Goal: Information Seeking & Learning: Learn about a topic

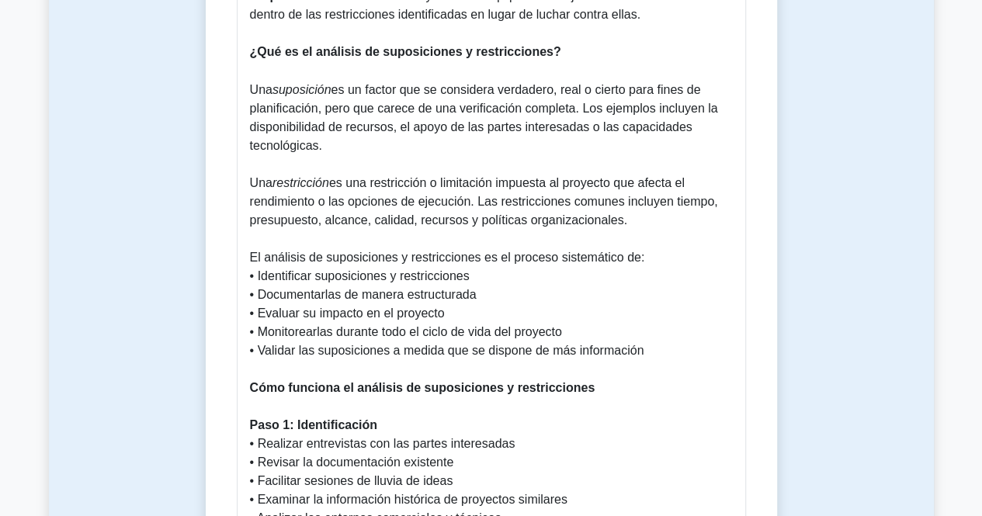
scroll to position [1242, 0]
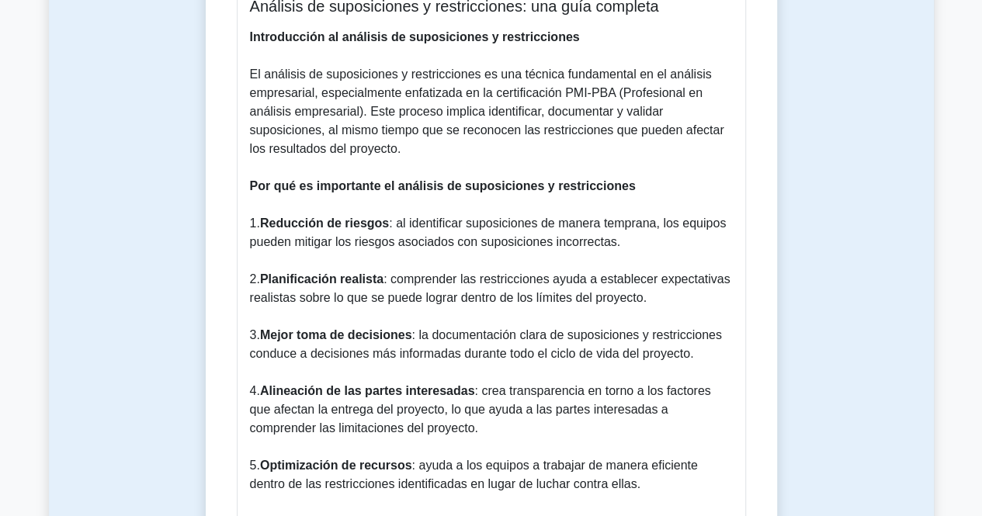
click at [572, 278] on font ": comprender las restricciones ayuda a establecer expectativas realistas sobre …" at bounding box center [490, 288] width 481 height 32
click at [348, 99] on font "El análisis de suposiciones y restricciones es una técnica fundamental en el an…" at bounding box center [487, 112] width 474 height 88
click at [505, 82] on font "El análisis de suposiciones y restricciones es una técnica fundamental en el an…" at bounding box center [487, 112] width 474 height 88
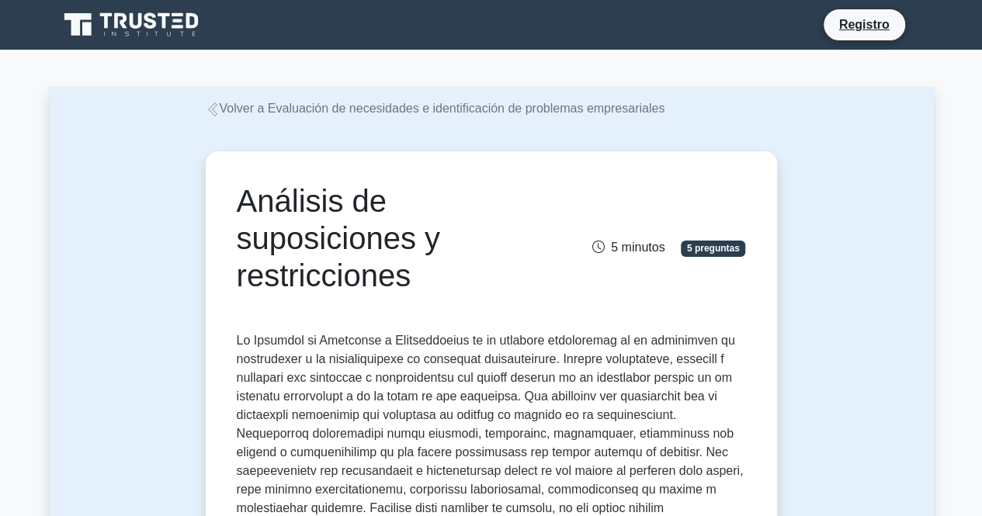
scroll to position [311, 0]
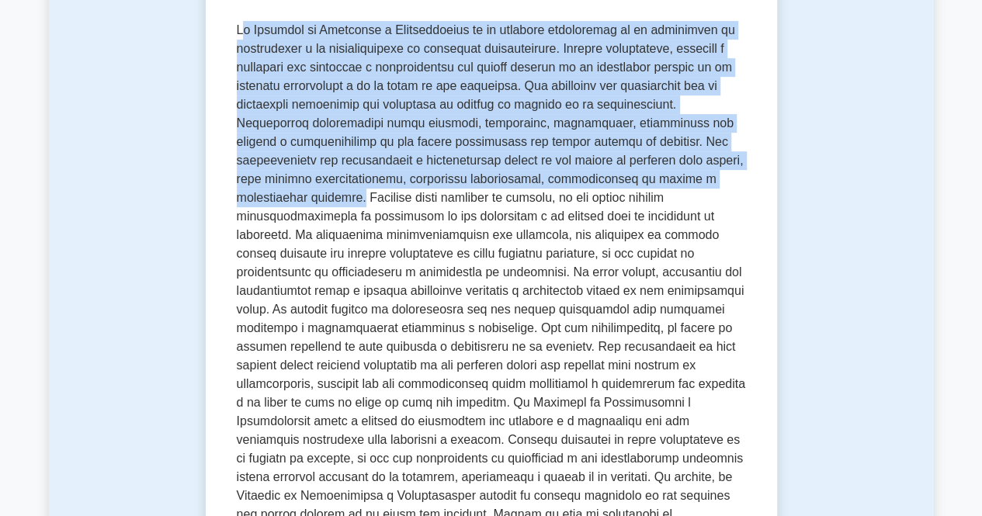
drag, startPoint x: 239, startPoint y: 30, endPoint x: 283, endPoint y: 203, distance: 177.7
click at [283, 203] on font at bounding box center [491, 299] width 508 height 553
click at [240, 35] on font at bounding box center [491, 299] width 508 height 553
drag, startPoint x: 234, startPoint y: 31, endPoint x: 283, endPoint y: 200, distance: 175.9
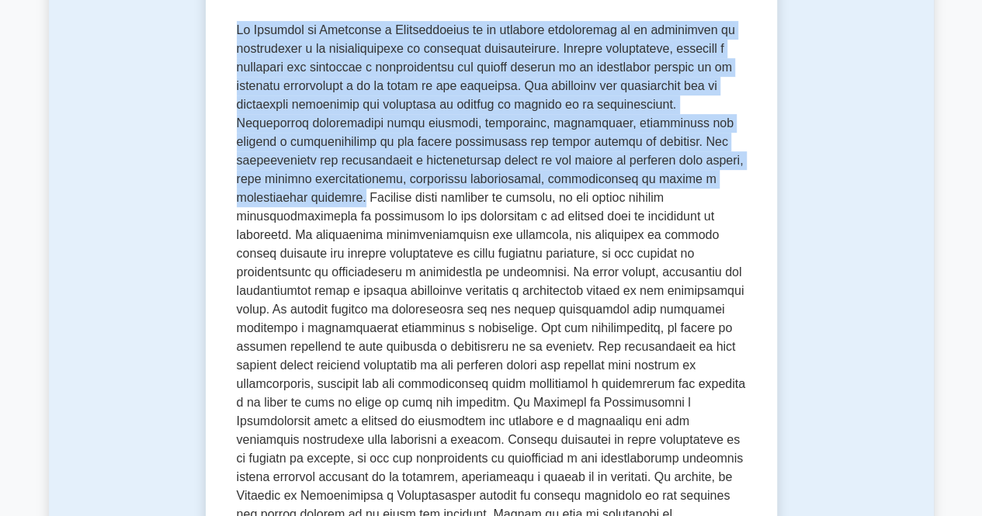
copy font "El Análisis de Supuestos y Restricciones es un concepto fundamental en la evalu…"
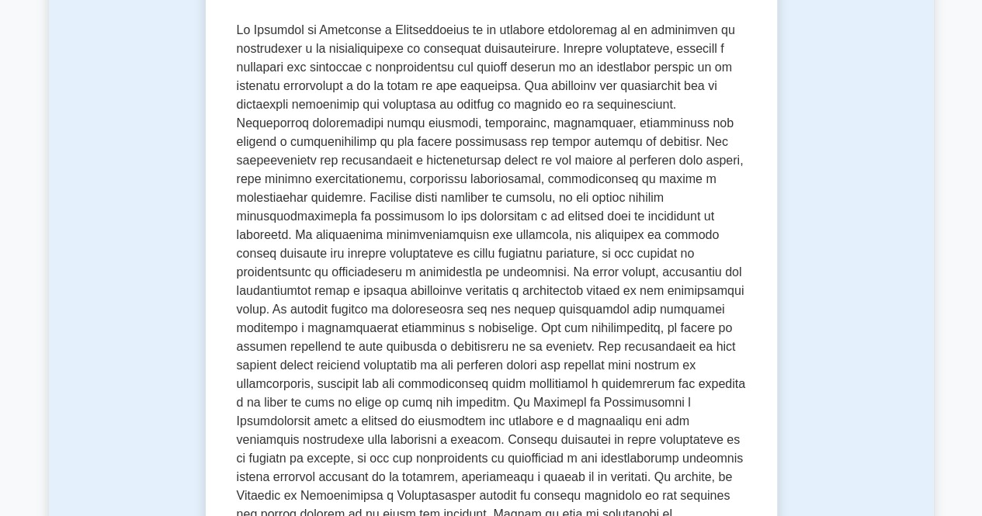
click at [402, 265] on font at bounding box center [491, 299] width 508 height 553
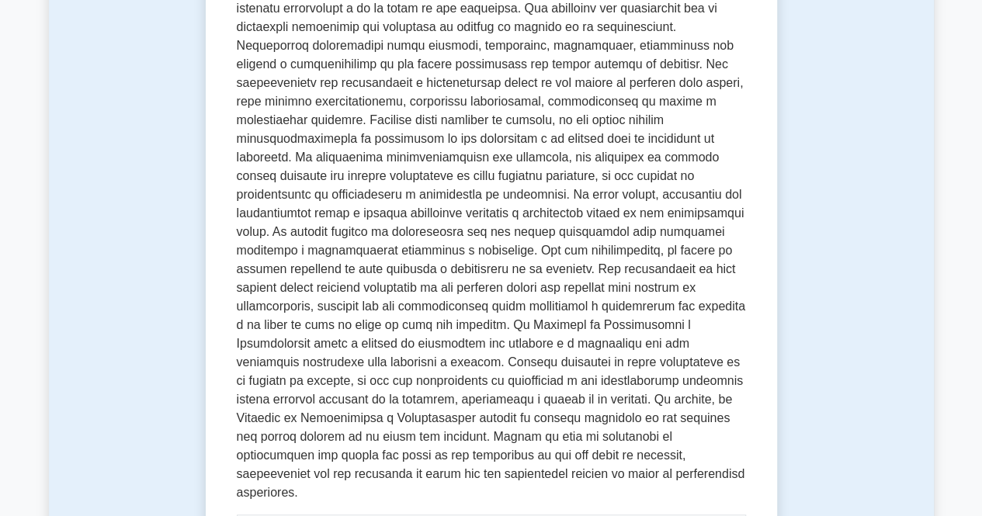
click at [629, 265] on font at bounding box center [491, 222] width 508 height 553
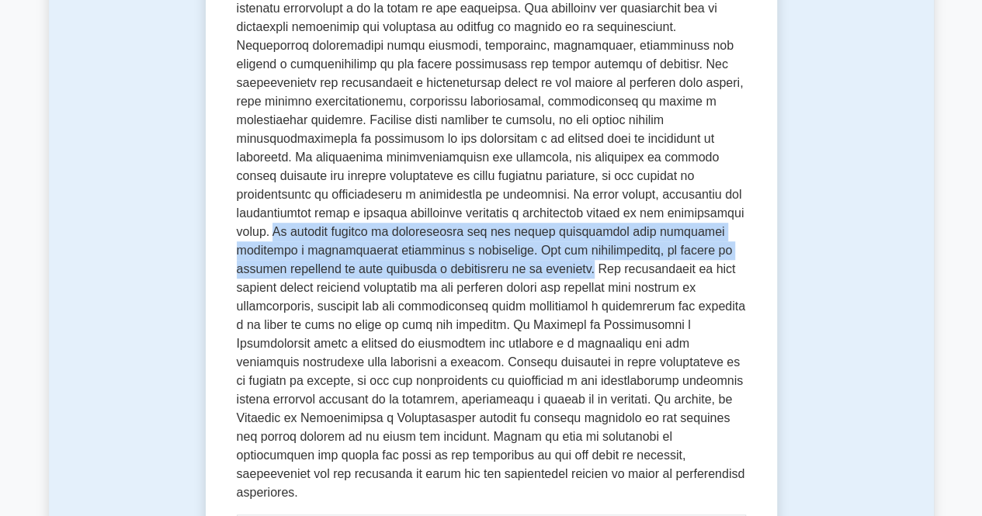
drag, startPoint x: 602, startPoint y: 215, endPoint x: 385, endPoint y: 283, distance: 227.6
click at [377, 272] on font at bounding box center [491, 222] width 508 height 553
copy font "El proceso implica la colaboración con las partes interesadas para descubrir su…"
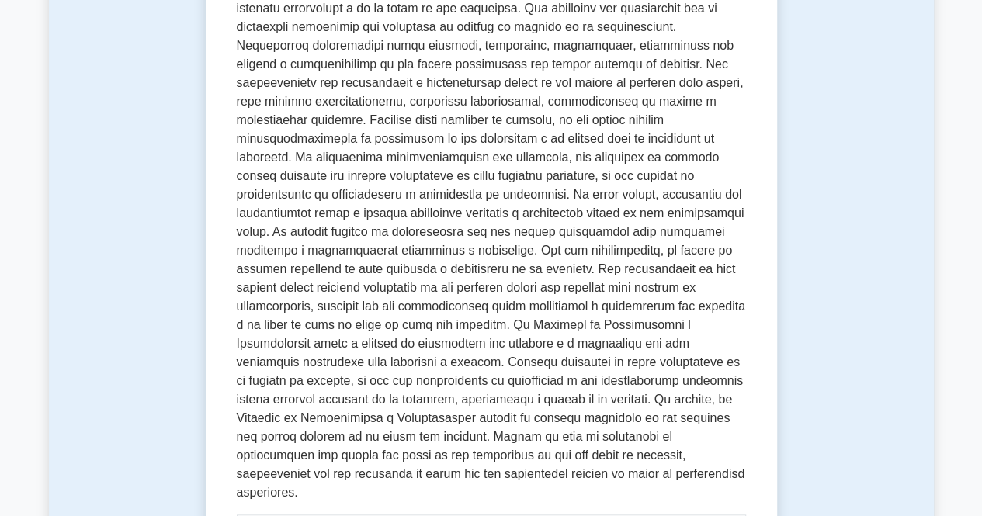
click at [456, 127] on font at bounding box center [491, 222] width 508 height 553
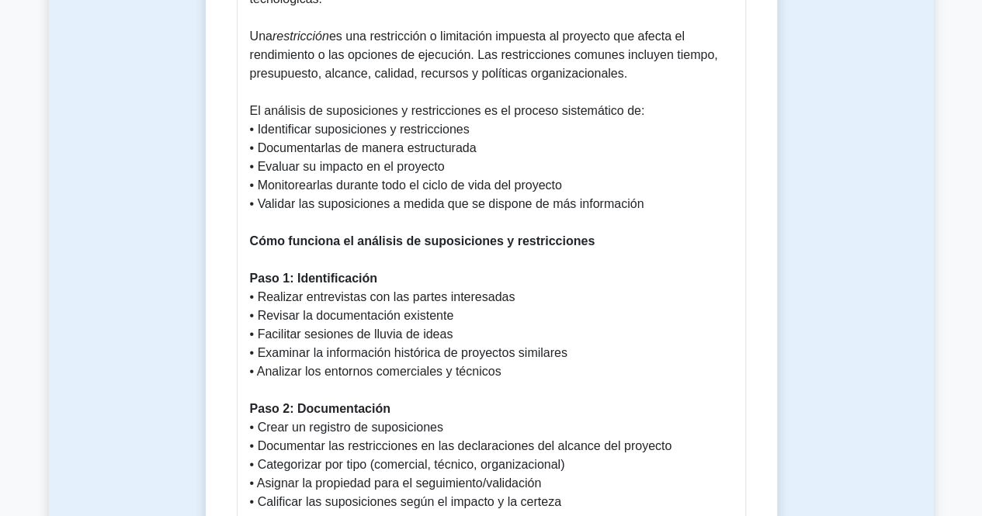
scroll to position [1553, 0]
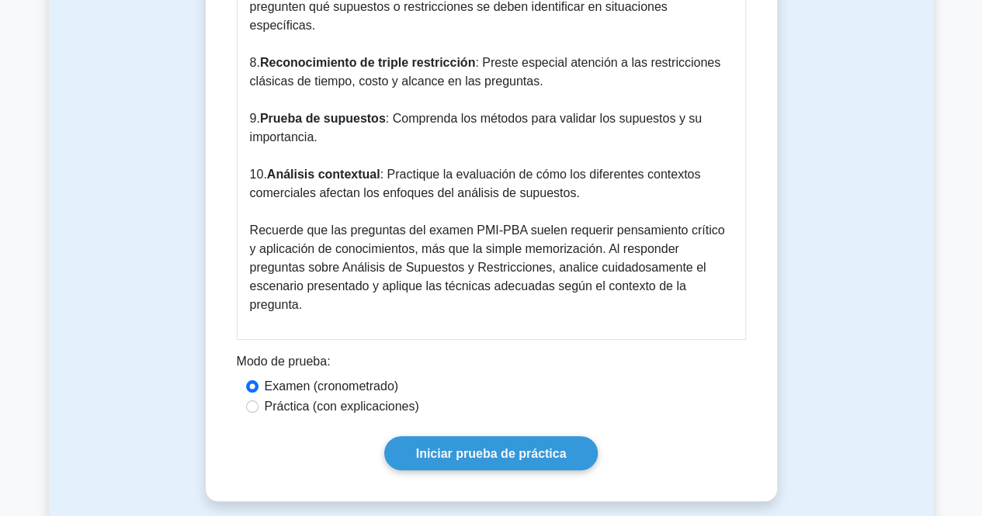
scroll to position [2717, 0]
